Goal: Task Accomplishment & Management: Manage account settings

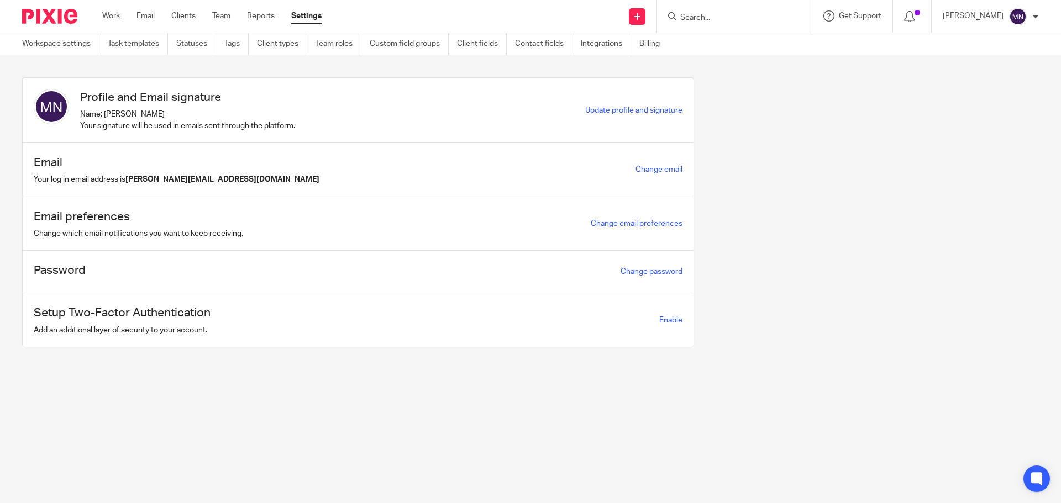
click at [714, 12] on form at bounding box center [738, 16] width 118 height 14
click at [713, 19] on input "Search" at bounding box center [728, 18] width 99 height 10
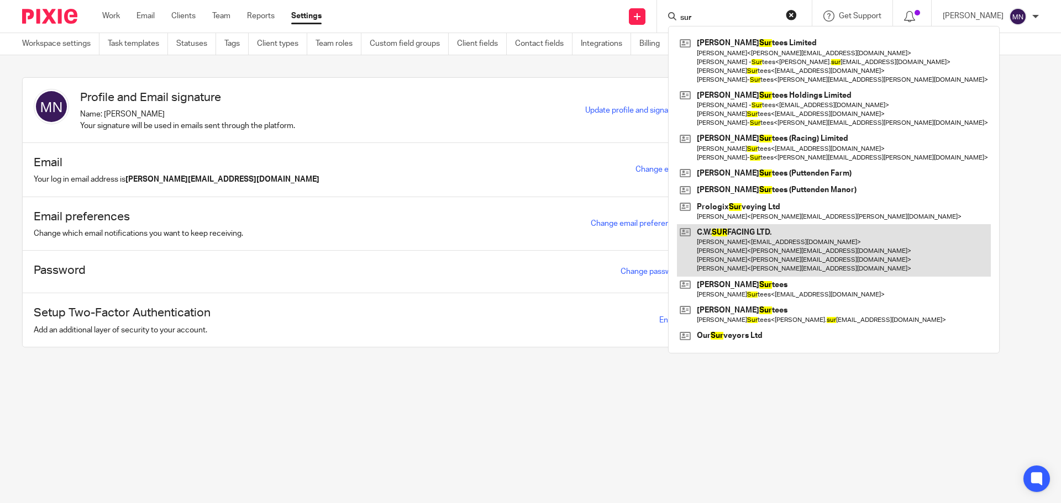
type input "sur"
click at [798, 236] on link at bounding box center [834, 250] width 314 height 52
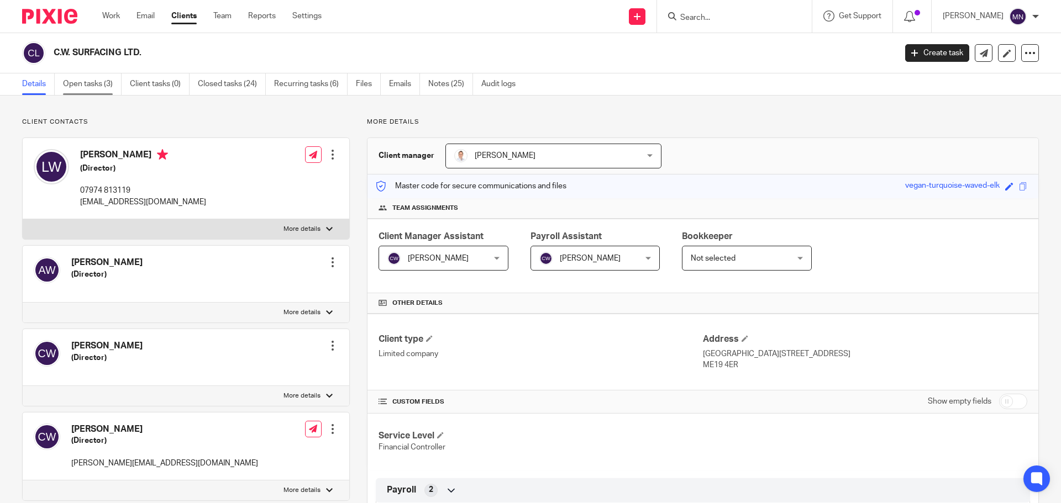
click at [97, 85] on link "Open tasks (3)" at bounding box center [92, 84] width 59 height 22
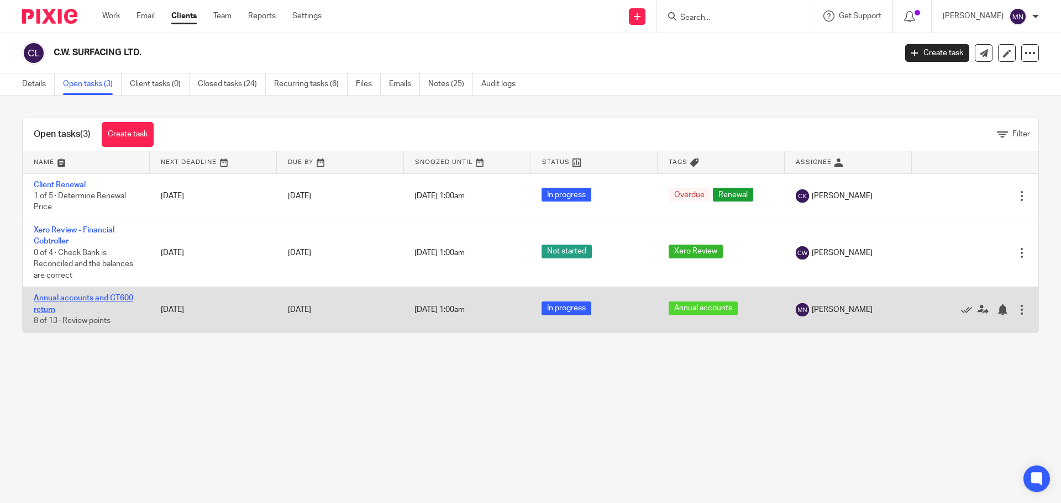
click at [109, 301] on link "Annual accounts and CT600 return" at bounding box center [83, 303] width 99 height 19
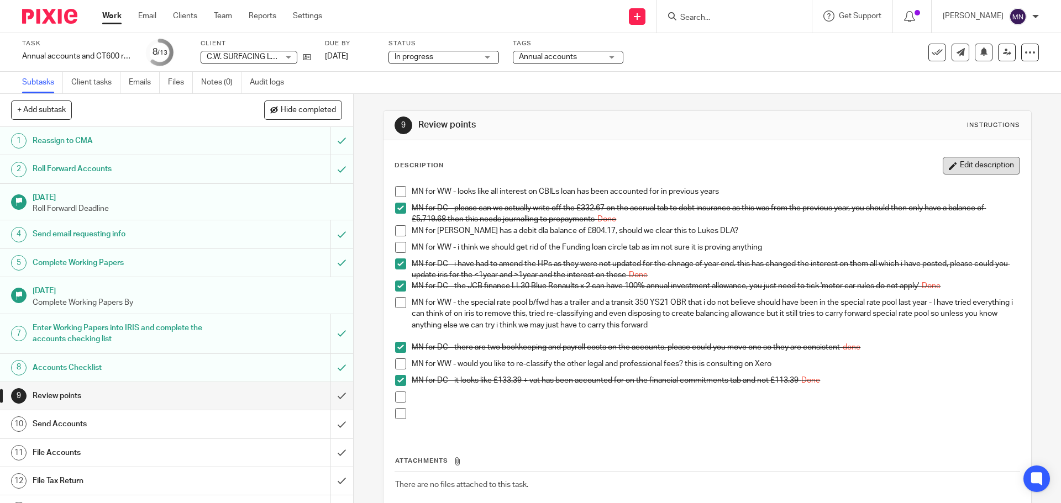
click at [946, 165] on button "Edit description" at bounding box center [981, 166] width 77 height 18
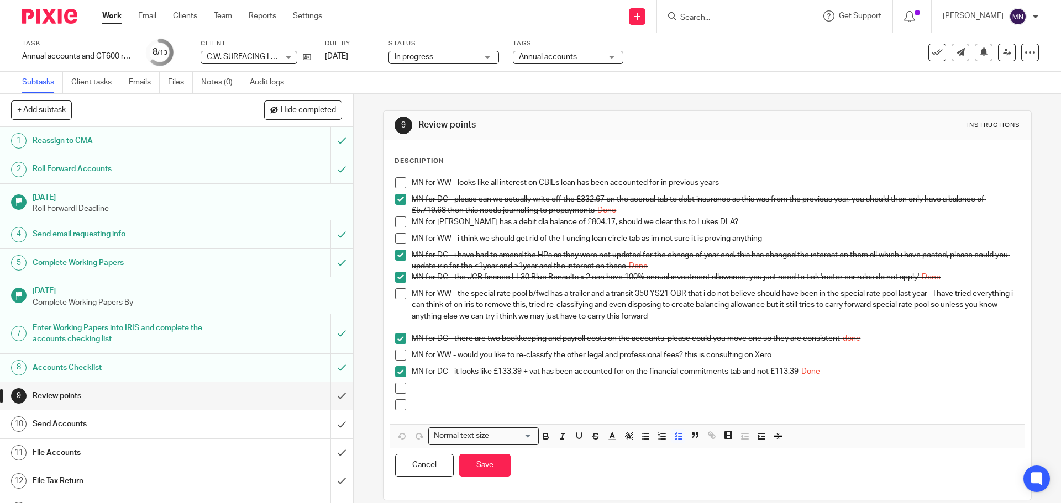
click at [466, 391] on p at bounding box center [715, 388] width 607 height 11
click at [494, 476] on button "Save" at bounding box center [484, 466] width 51 height 24
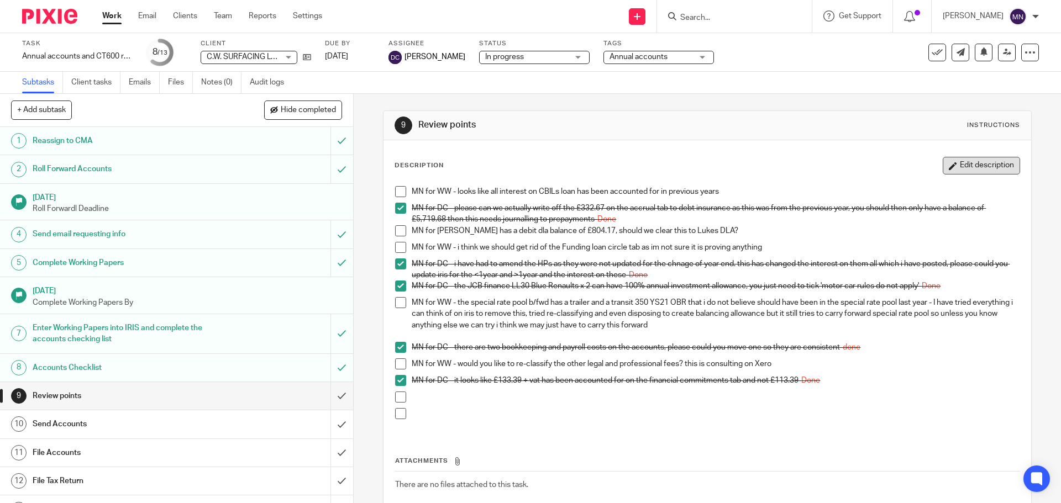
click at [992, 164] on button "Edit description" at bounding box center [981, 166] width 77 height 18
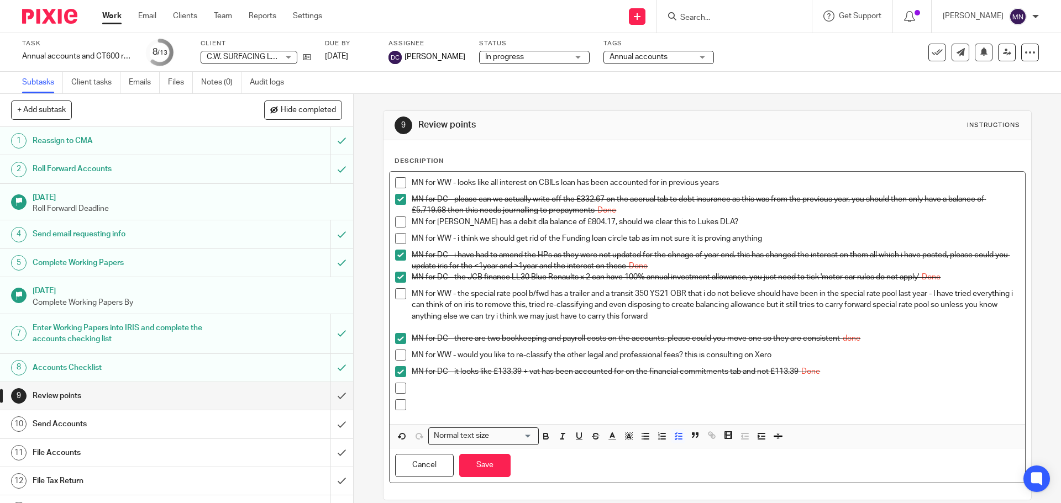
click at [453, 393] on p at bounding box center [715, 388] width 607 height 11
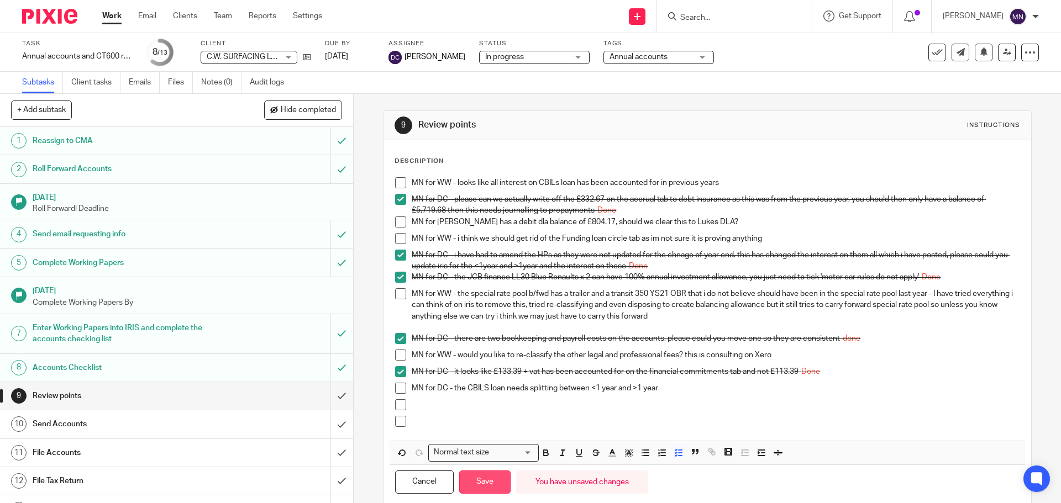
click at [483, 483] on button "Save" at bounding box center [484, 483] width 51 height 24
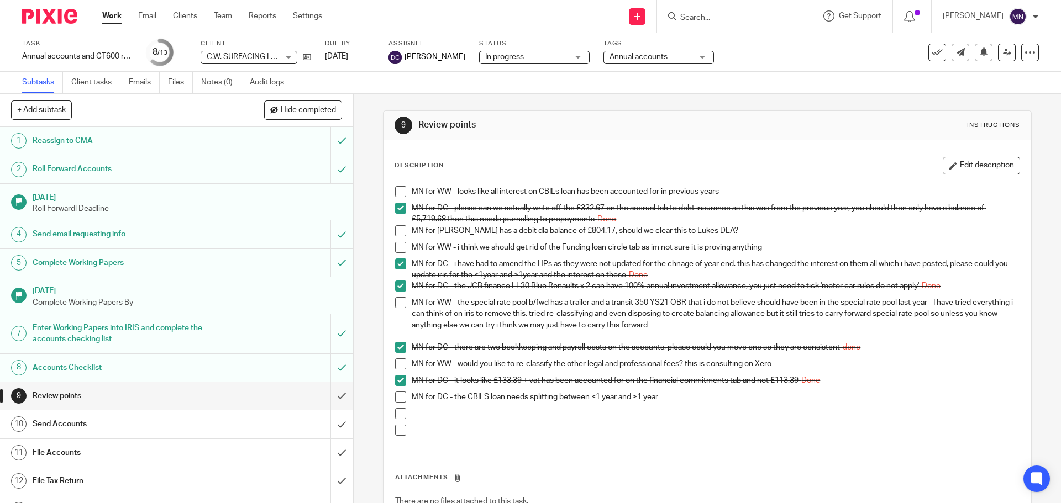
click at [957, 178] on div "Description Edit description MN for WW - looks like all interest on CBILs loan …" at bounding box center [706, 303] width 625 height 293
click at [960, 171] on button "Edit description" at bounding box center [981, 166] width 77 height 18
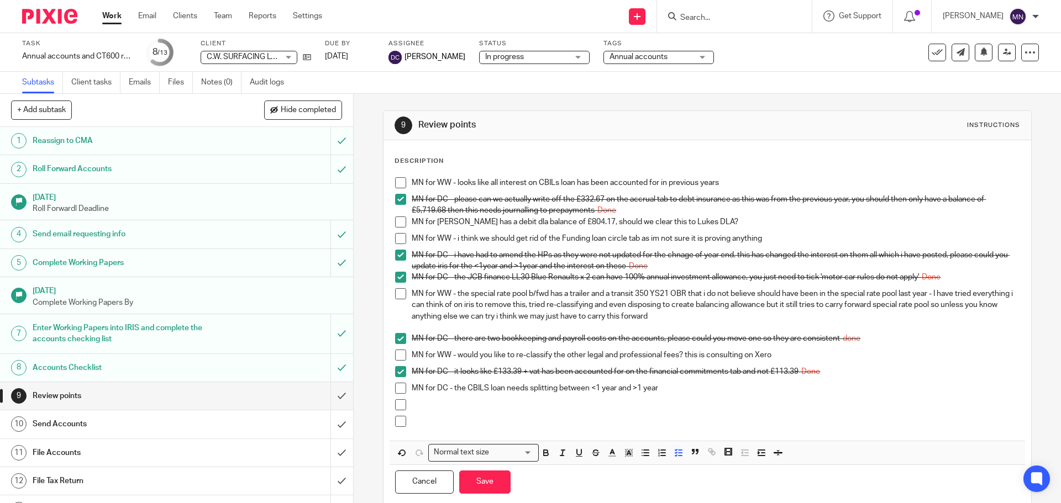
click at [459, 398] on div "MN for DC - the CBILS loan needs splitting between <1 year and >1 year" at bounding box center [715, 391] width 607 height 17
click at [458, 409] on p at bounding box center [715, 404] width 607 height 11
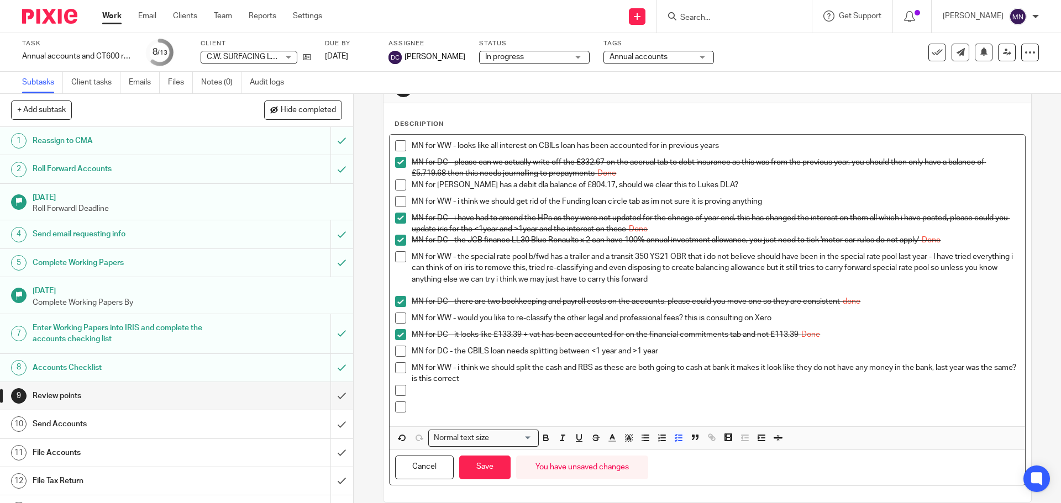
scroll to position [53, 0]
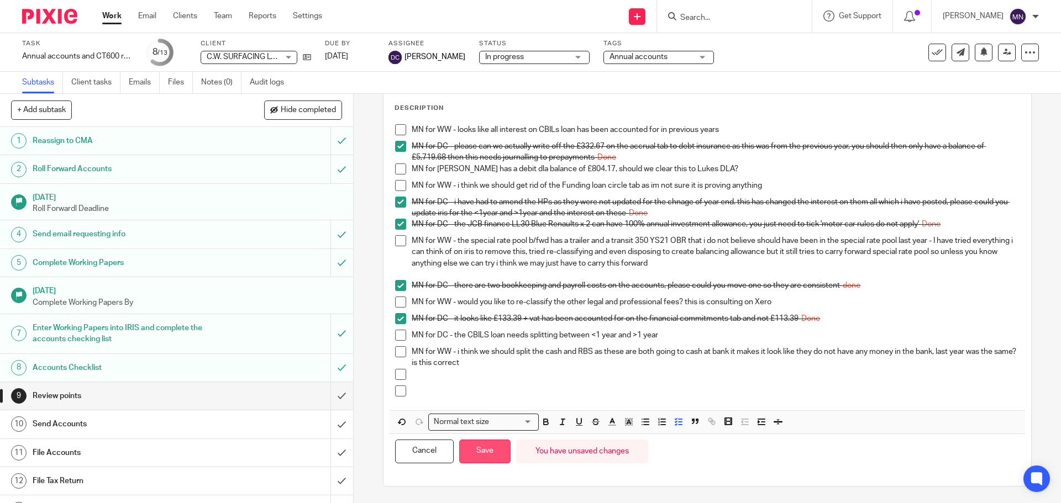
click at [474, 451] on button "Save" at bounding box center [484, 452] width 51 height 24
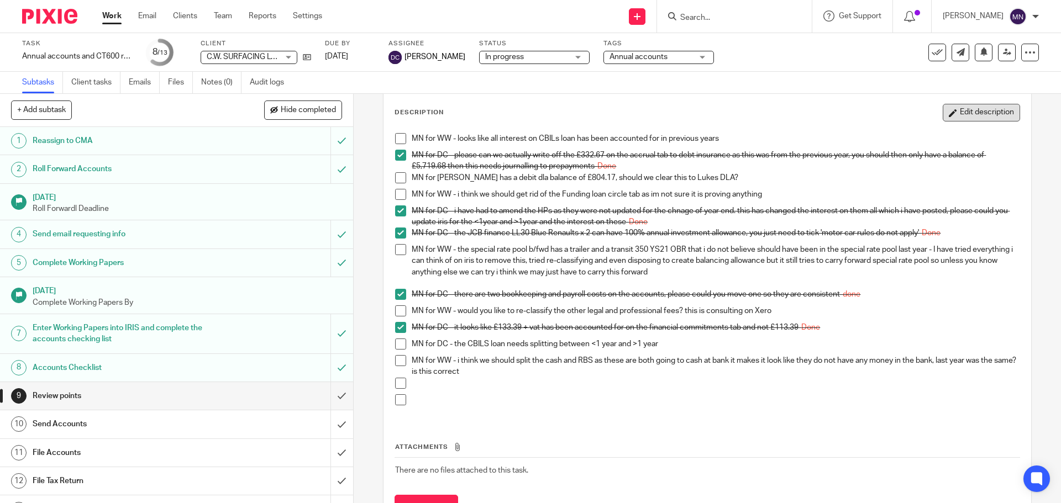
click at [980, 107] on button "Edit description" at bounding box center [981, 113] width 77 height 18
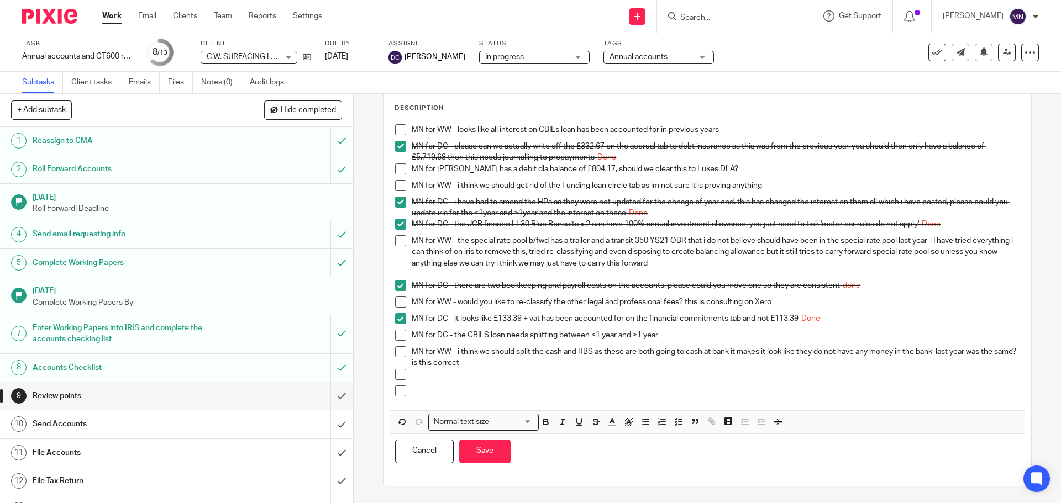
scroll to position [0, 0]
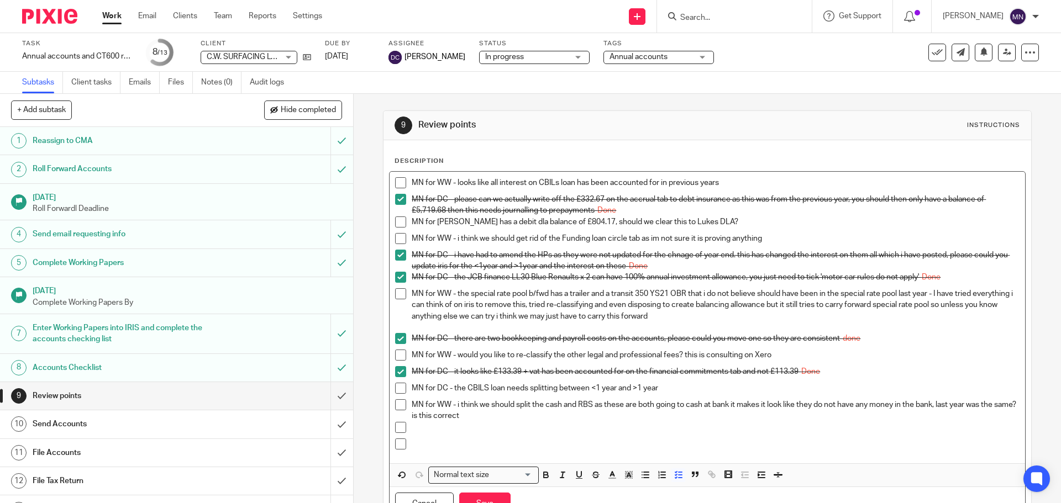
click at [481, 439] on p at bounding box center [715, 444] width 607 height 11
click at [466, 427] on p at bounding box center [715, 427] width 607 height 11
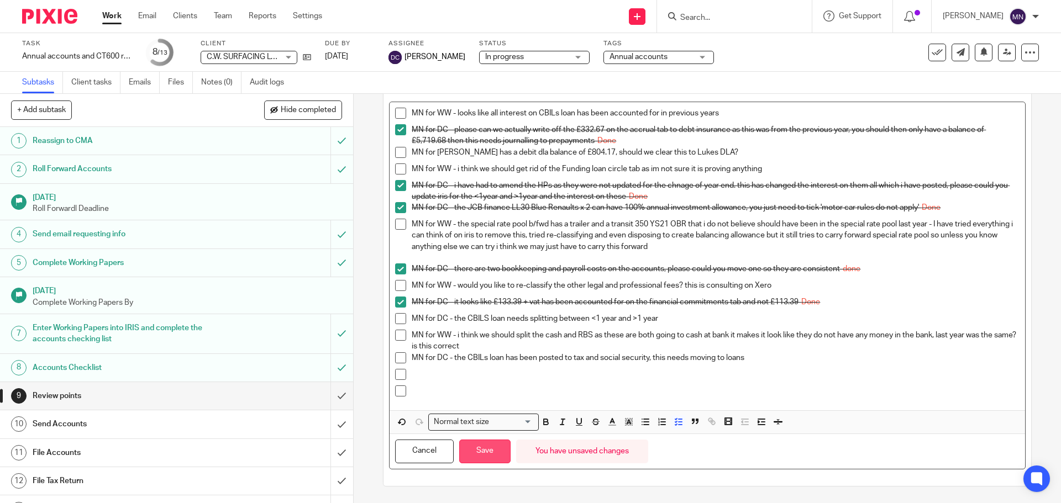
click at [479, 455] on button "Save" at bounding box center [484, 452] width 51 height 24
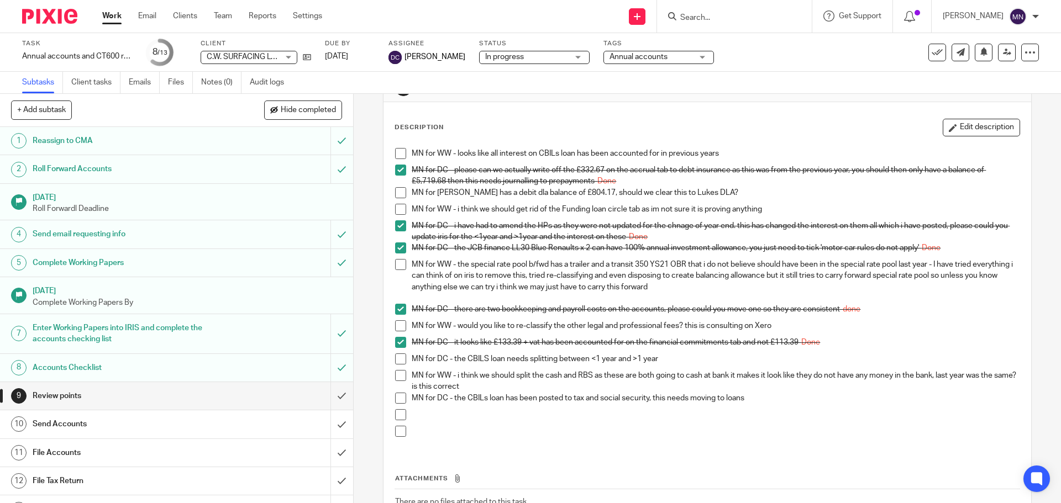
scroll to position [19, 0]
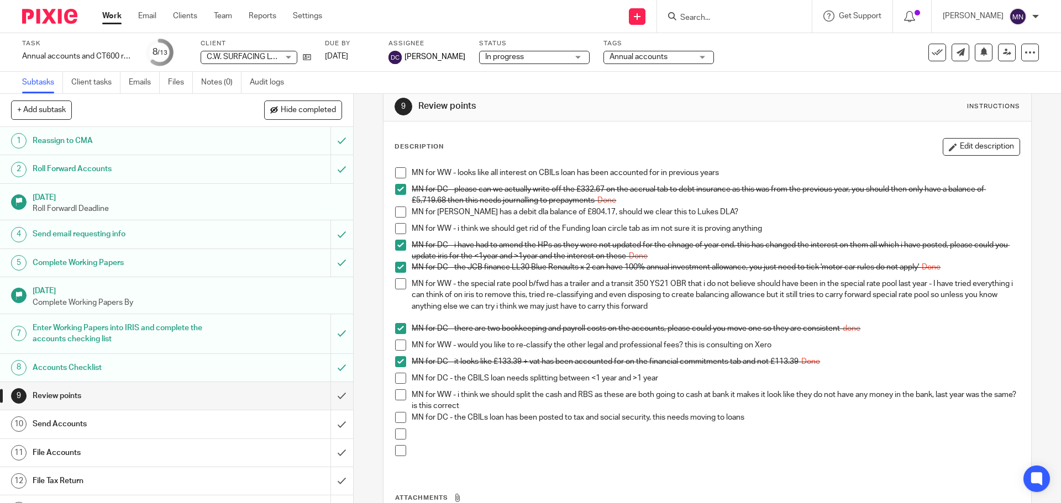
click at [948, 150] on button "Edit description" at bounding box center [981, 147] width 77 height 18
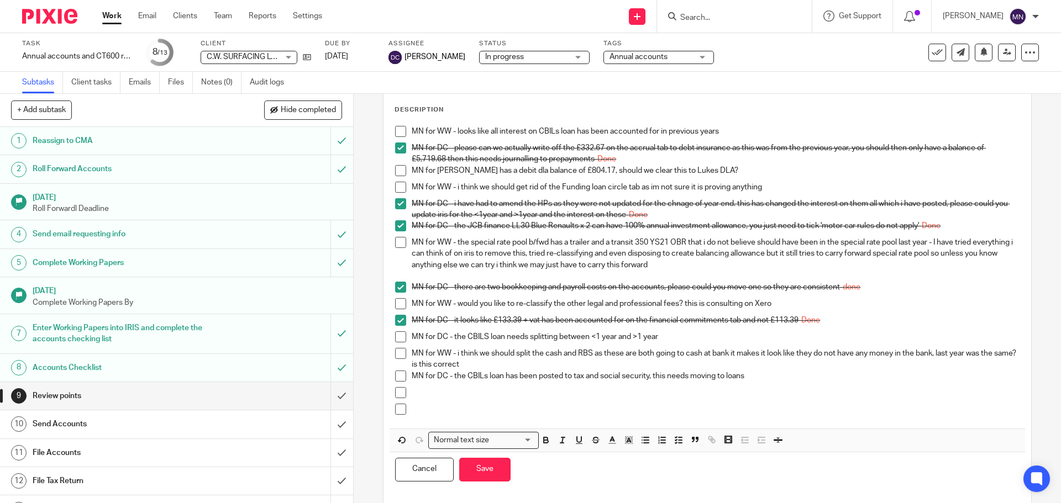
scroll to position [70, 0]
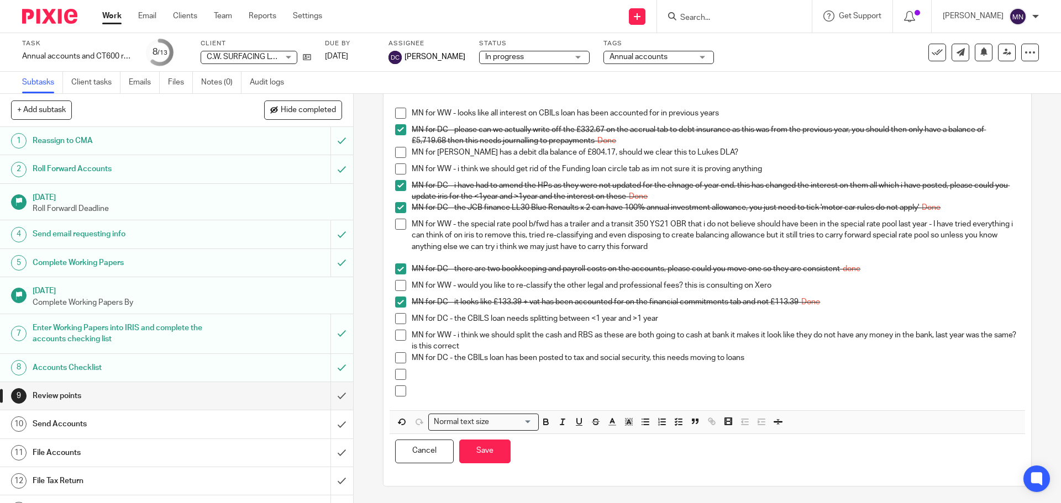
click at [423, 380] on div at bounding box center [715, 377] width 607 height 17
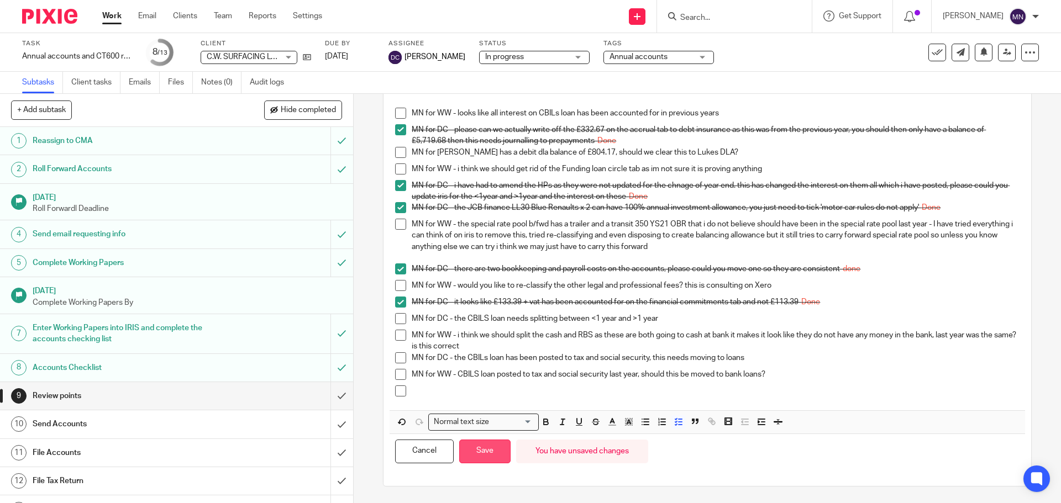
click at [491, 448] on button "Save" at bounding box center [484, 452] width 51 height 24
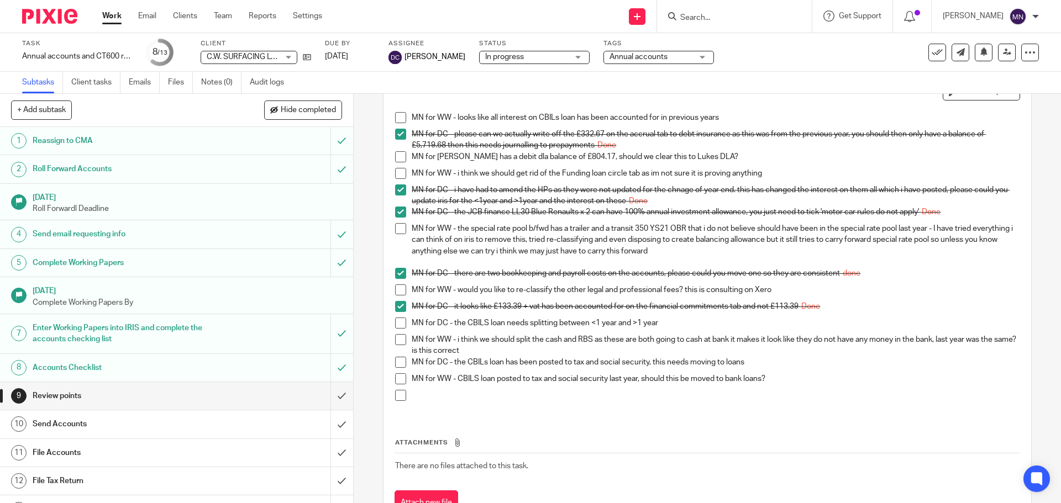
click at [399, 326] on span at bounding box center [400, 323] width 11 height 11
click at [395, 360] on span at bounding box center [400, 362] width 11 height 11
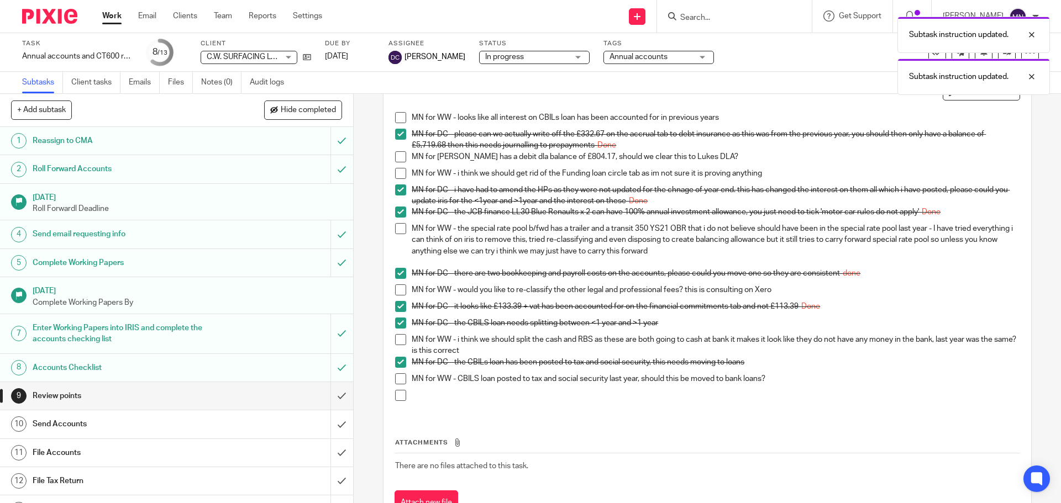
click at [398, 338] on span at bounding box center [400, 339] width 11 height 11
click at [398, 382] on span at bounding box center [400, 378] width 11 height 11
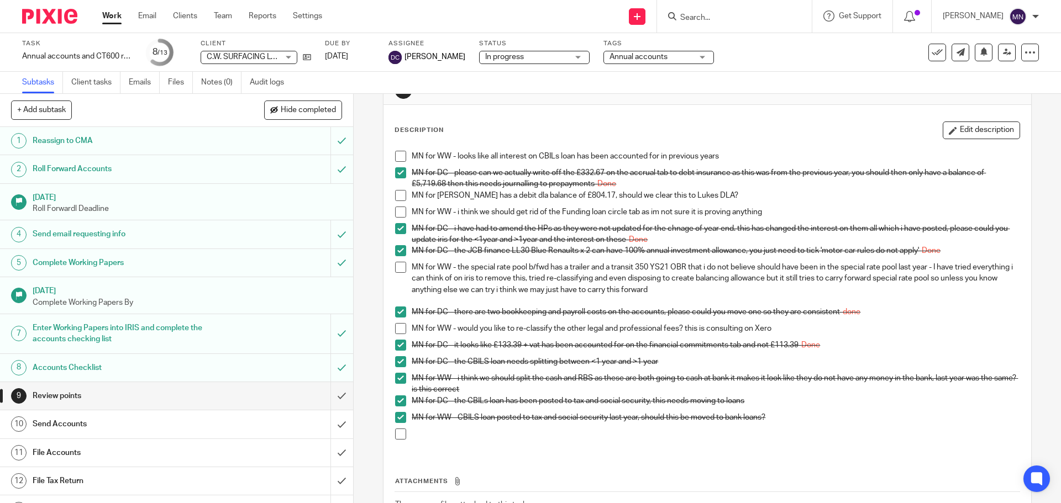
scroll to position [19, 0]
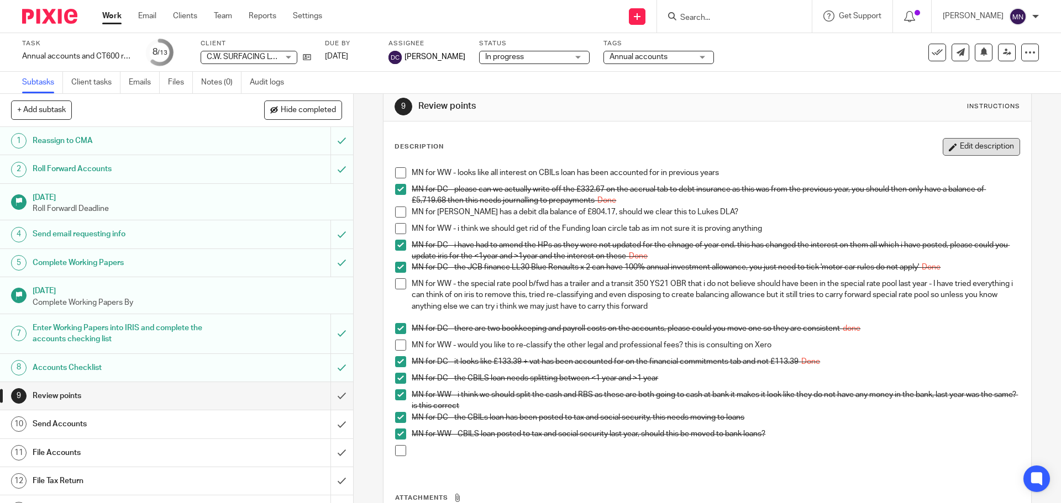
click at [974, 147] on button "Edit description" at bounding box center [981, 147] width 77 height 18
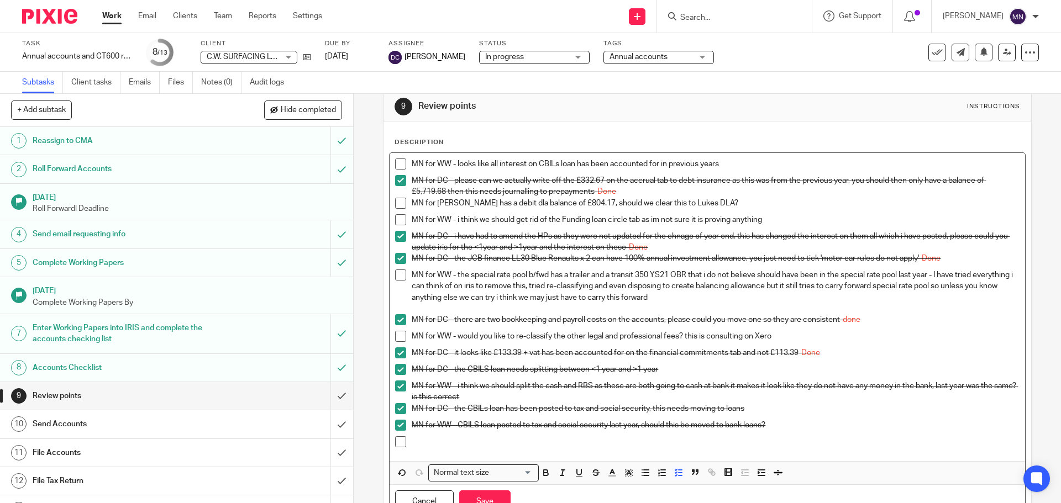
click at [457, 440] on p at bounding box center [715, 441] width 607 height 11
click at [704, 444] on p "MN for WW - are you happy with the retentions balance? when do these get" at bounding box center [715, 441] width 607 height 11
click at [769, 441] on p "MN for WW - are you happy with the retentions balance? when would these invoice…" at bounding box center [715, 441] width 607 height 11
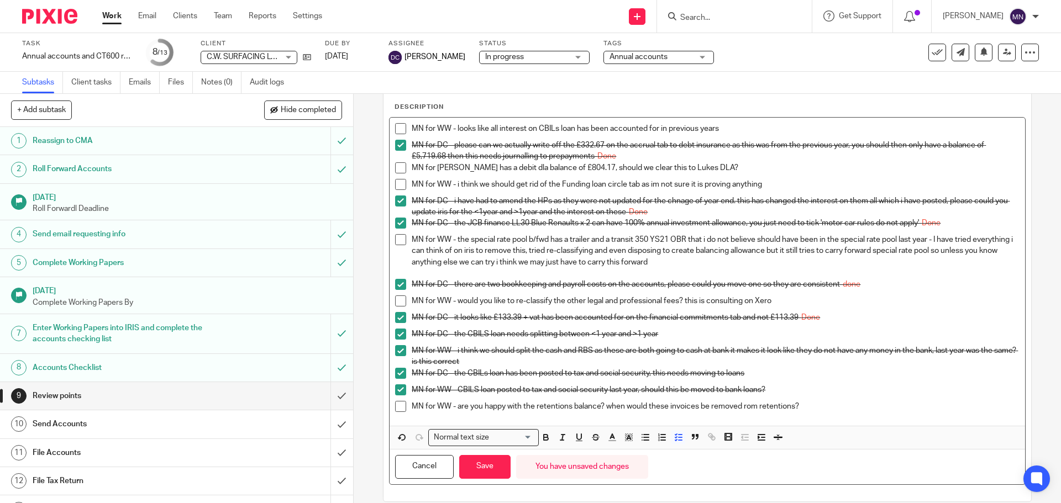
scroll to position [70, 0]
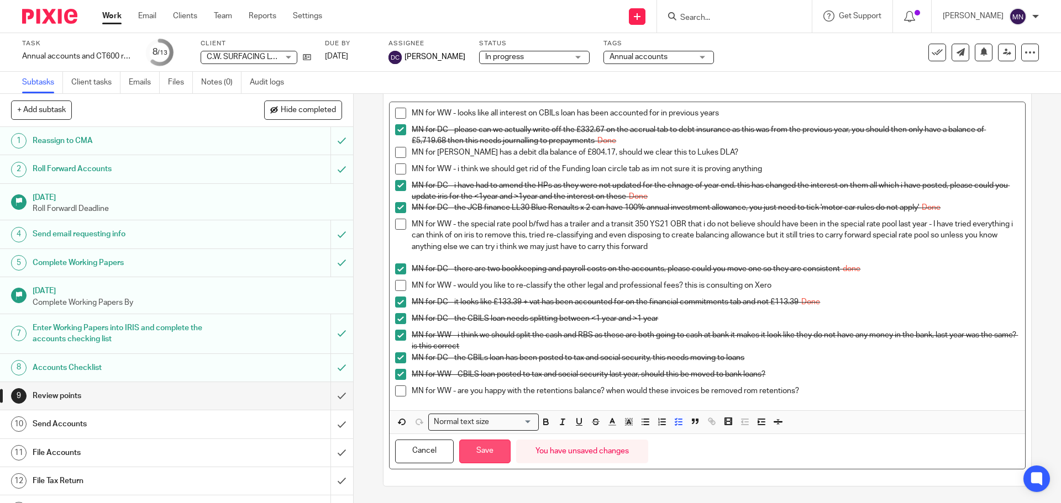
click at [491, 453] on button "Save" at bounding box center [484, 452] width 51 height 24
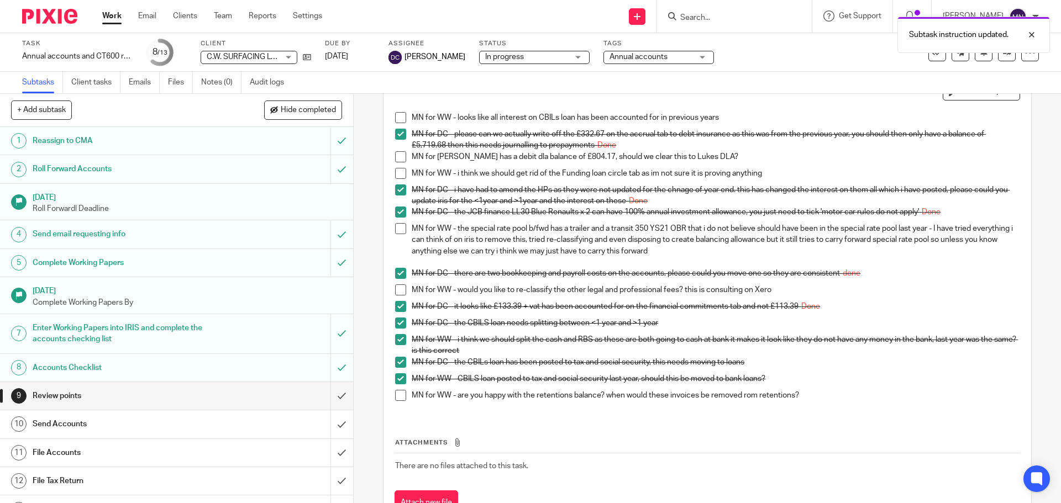
scroll to position [0, 0]
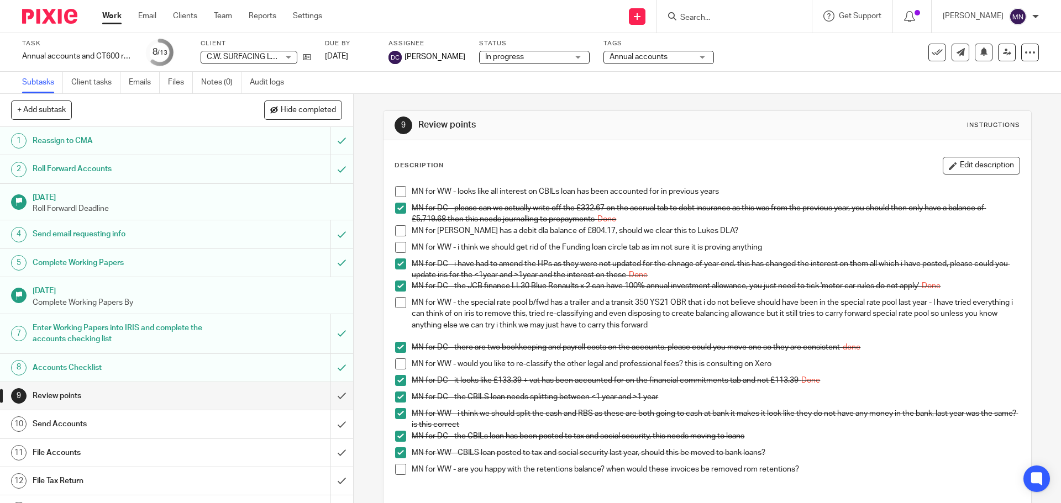
click at [645, 51] on div "Annual accounts" at bounding box center [658, 57] width 111 height 13
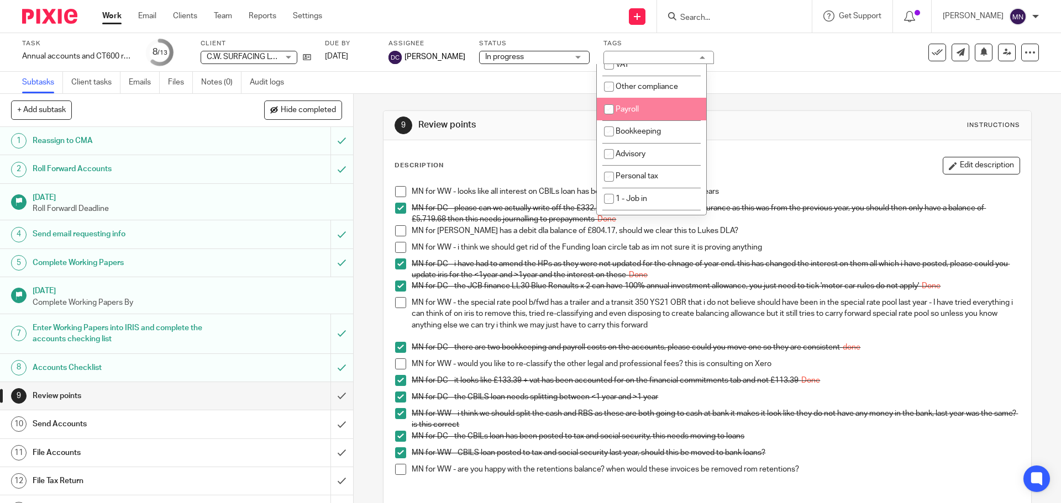
scroll to position [221, 0]
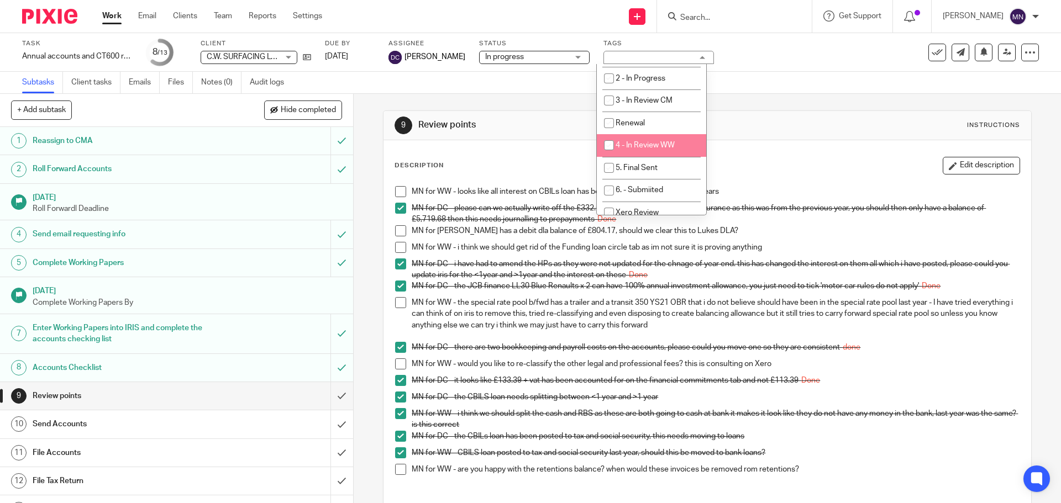
click at [642, 141] on li "4 - In Review WW" at bounding box center [651, 145] width 109 height 23
checkbox input "true"
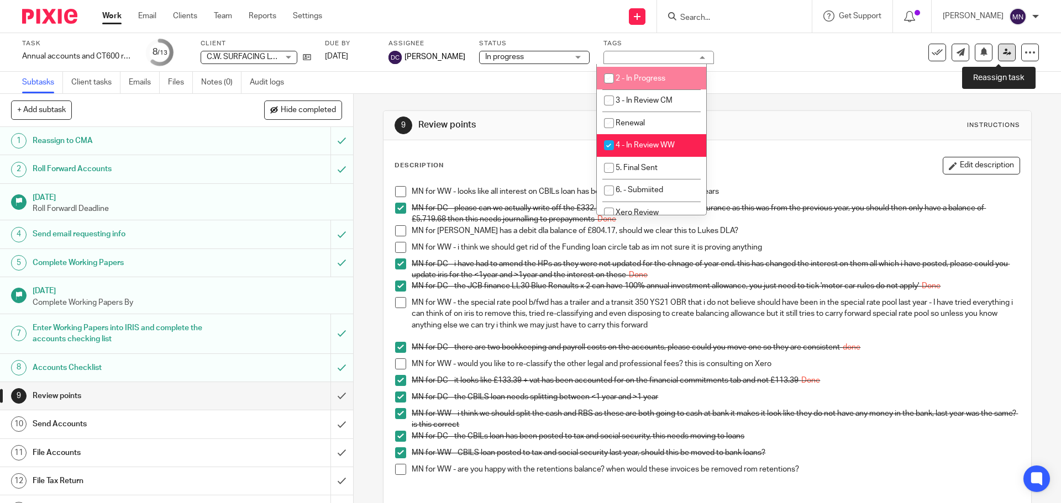
click at [1006, 53] on link at bounding box center [1007, 53] width 18 height 18
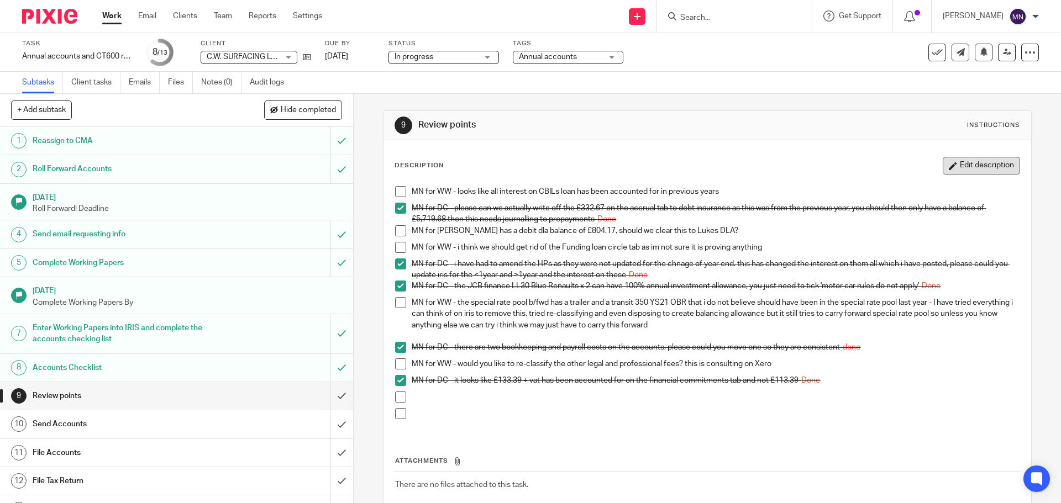
drag, startPoint x: 960, startPoint y: 177, endPoint x: 959, endPoint y: 166, distance: 11.6
click at [960, 177] on div "Description Edit description MN for WW - looks like all interest on CBILs loan …" at bounding box center [706, 295] width 625 height 277
drag, startPoint x: 959, startPoint y: 166, endPoint x: 924, endPoint y: 170, distance: 35.6
click at [959, 165] on button "Edit description" at bounding box center [981, 166] width 77 height 18
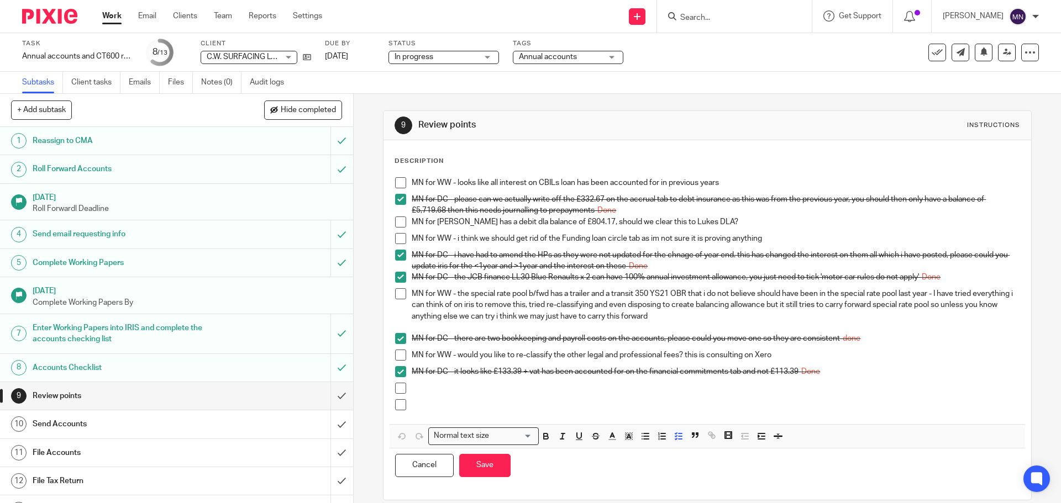
click at [429, 397] on div at bounding box center [715, 391] width 607 height 17
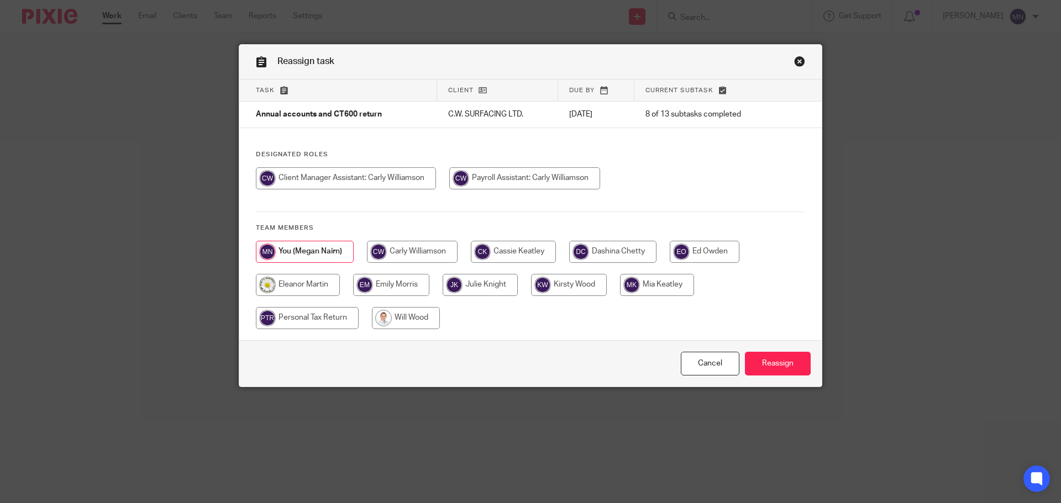
click at [427, 317] on input "radio" at bounding box center [406, 318] width 68 height 22
radio input "true"
click at [782, 369] on input "Reassign" at bounding box center [778, 364] width 66 height 24
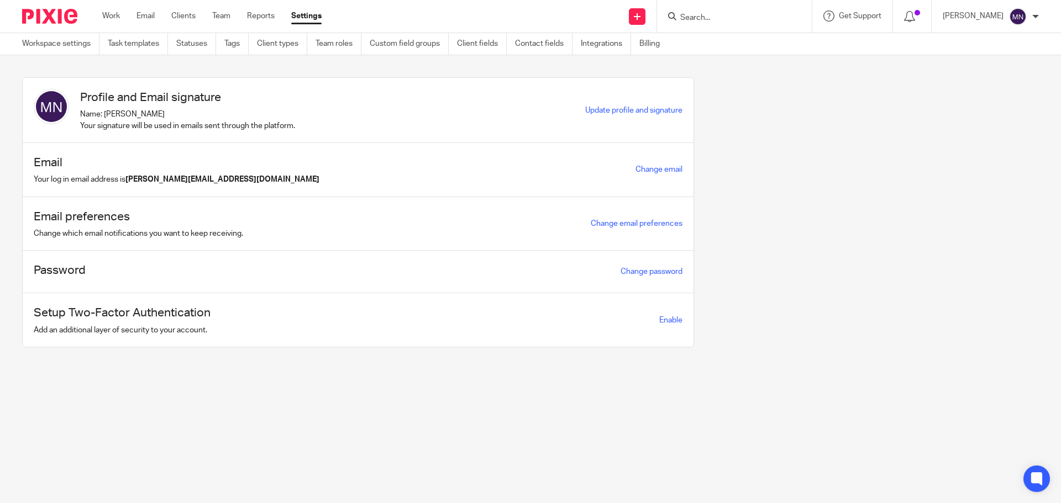
click at [712, 27] on div at bounding box center [734, 16] width 155 height 33
click at [710, 22] on input "Search" at bounding box center [728, 18] width 99 height 10
type input "pendon"
click at [731, 39] on link at bounding box center [770, 47] width 187 height 25
